Goal: Understand process/instructions: Learn how to perform a task or action

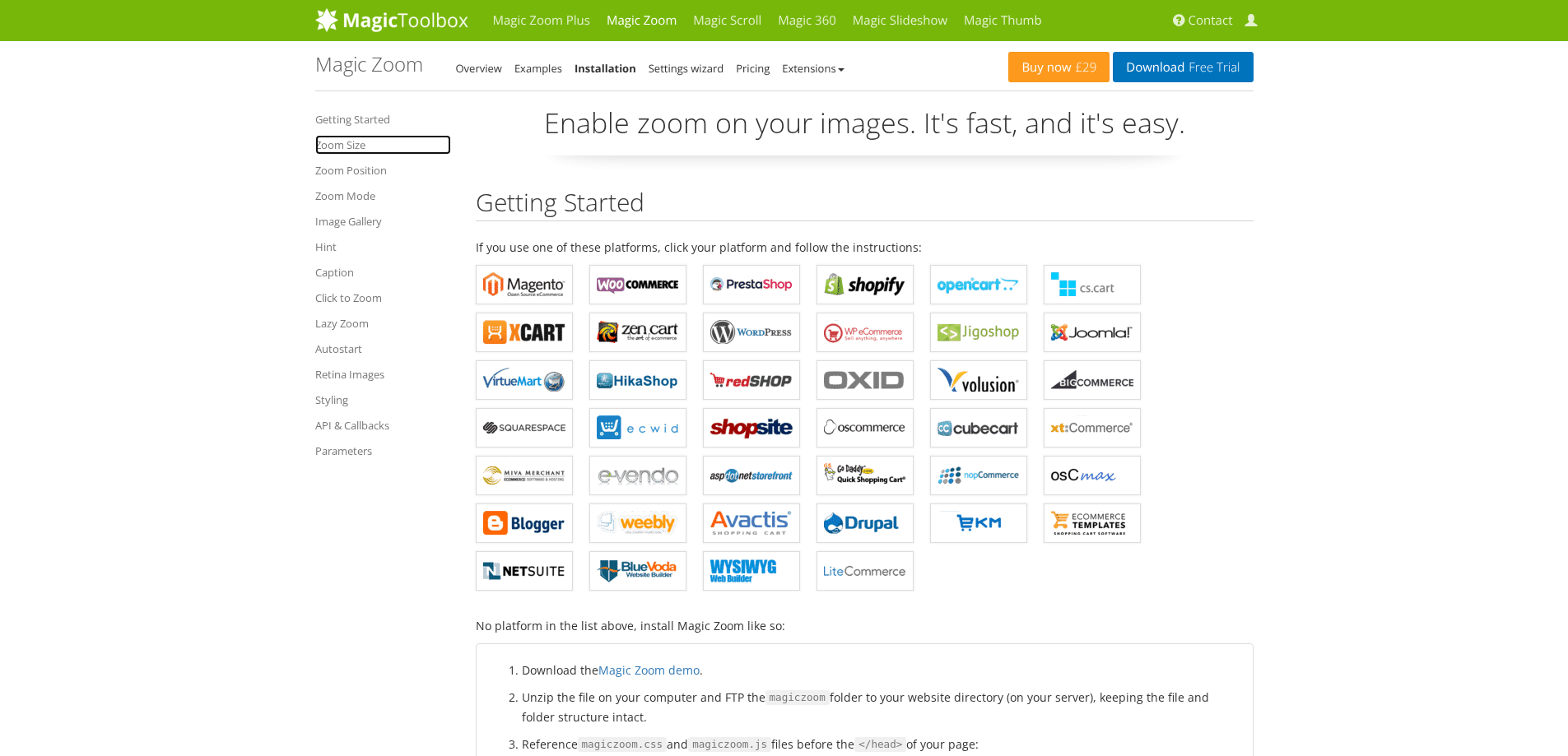
click at [348, 145] on link "Zoom Size" at bounding box center [383, 145] width 136 height 20
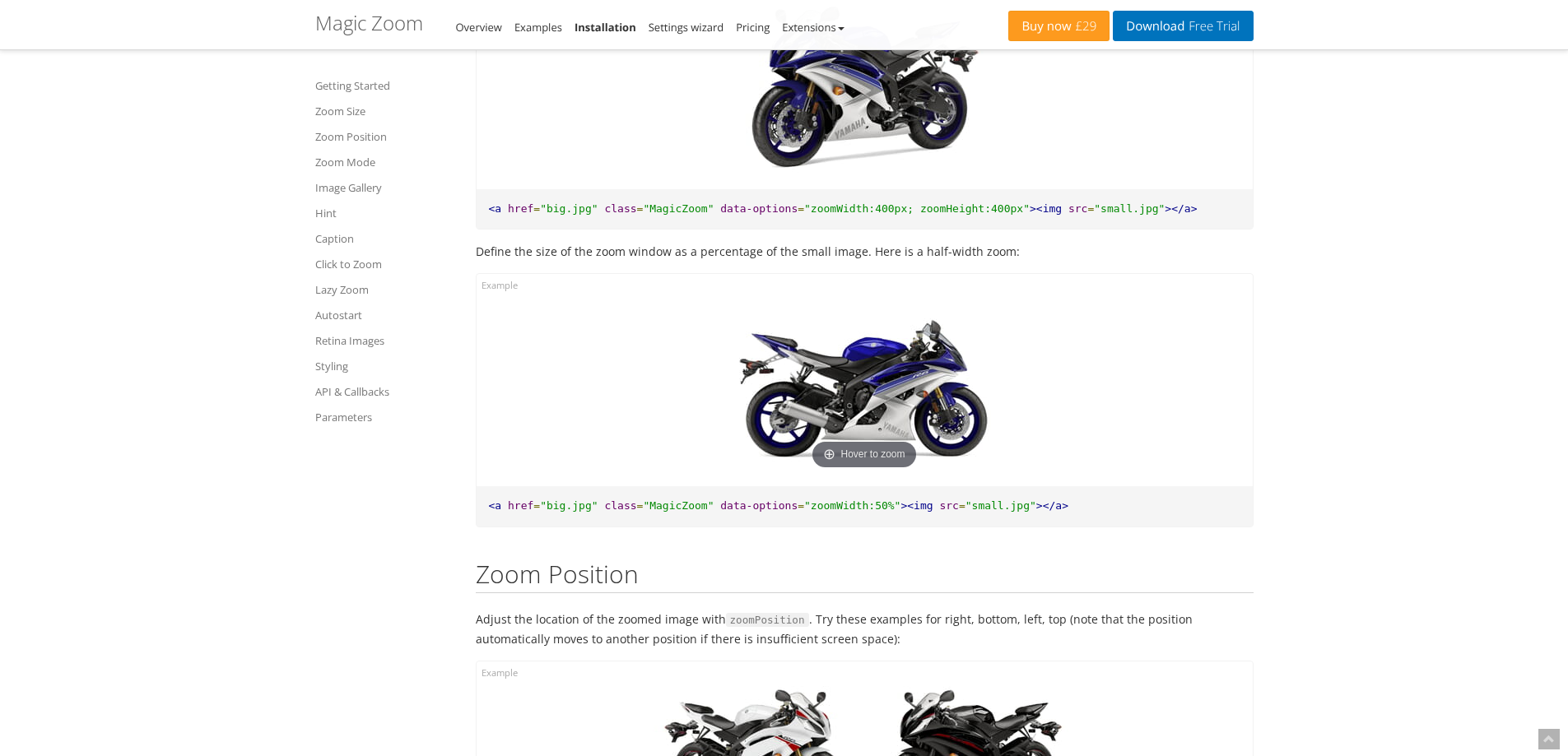
scroll to position [1509, 0]
click at [805, 505] on span ""zoomWidth:50%"" at bounding box center [853, 505] width 97 height 13
copy span "zoomWidth"
click at [805, 207] on span ""zoomWidth:400px; zoomHeight:400px"" at bounding box center [917, 208] width 226 height 13
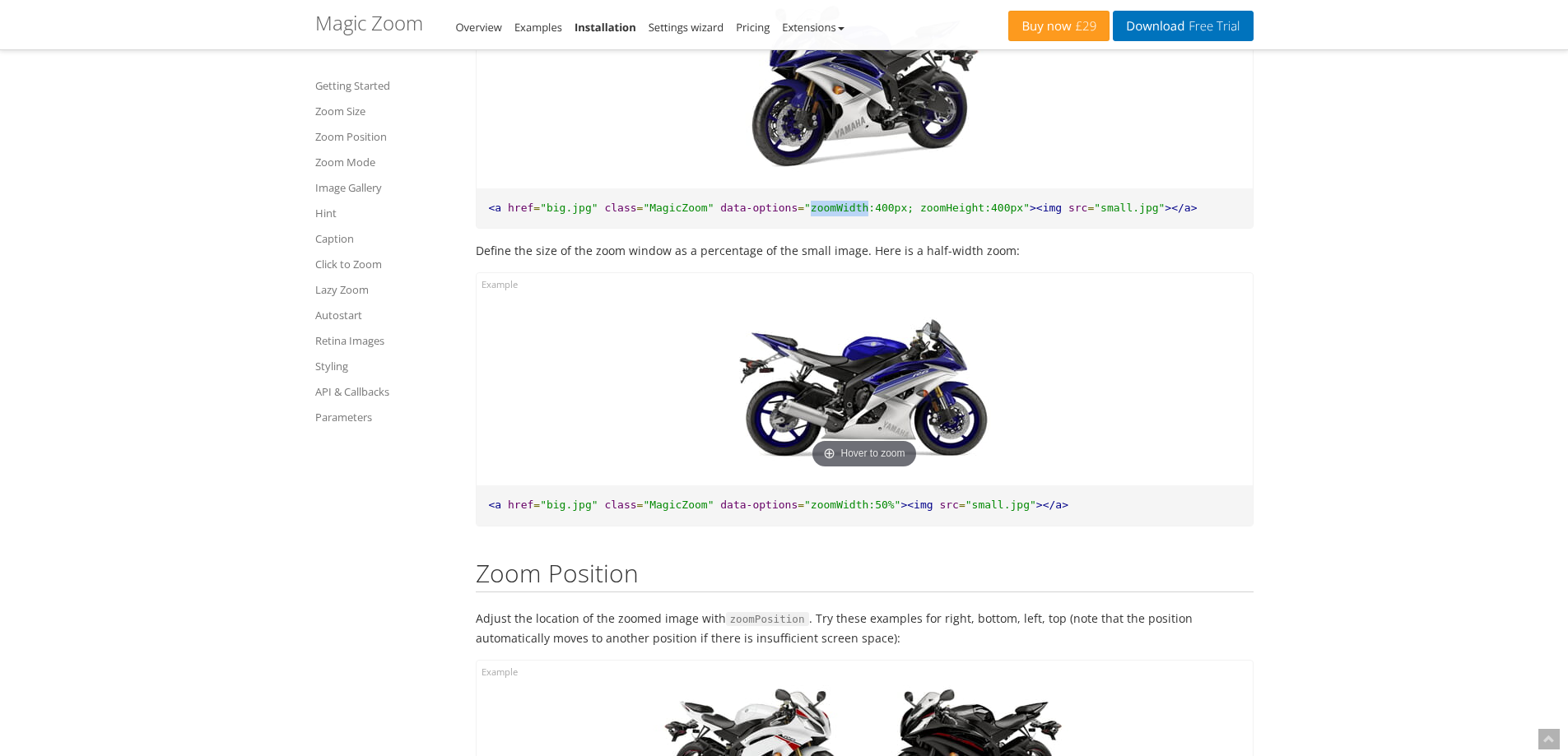
click at [805, 207] on span ""zoomWidth:400px; zoomHeight:400px"" at bounding box center [917, 208] width 226 height 13
copy span "zoomWidth"
click at [890, 207] on span ""zoomWidth:400px; zoomHeight:400px"" at bounding box center [917, 208] width 226 height 13
copy span "zoomHeight"
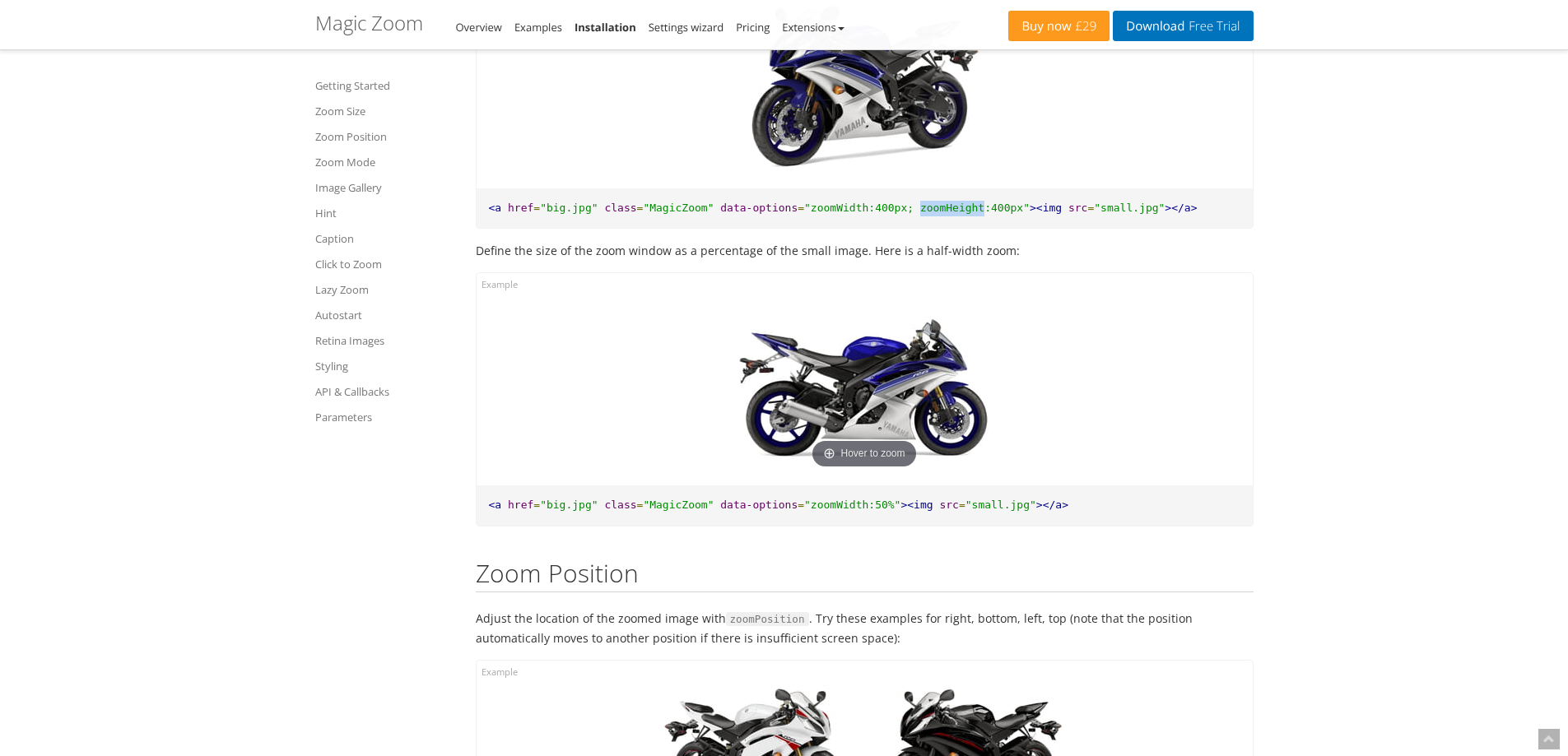
scroll to position [2003, 0]
